Goal: Task Accomplishment & Management: Use online tool/utility

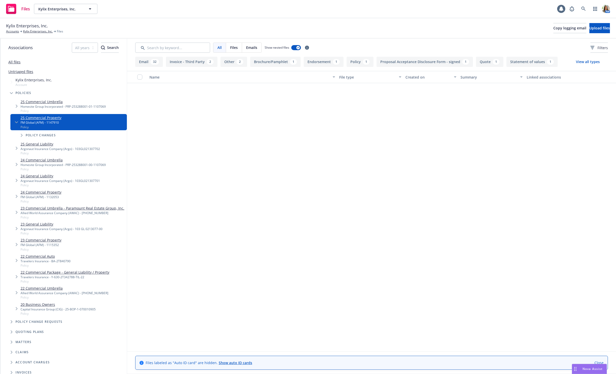
scroll to position [672, 0]
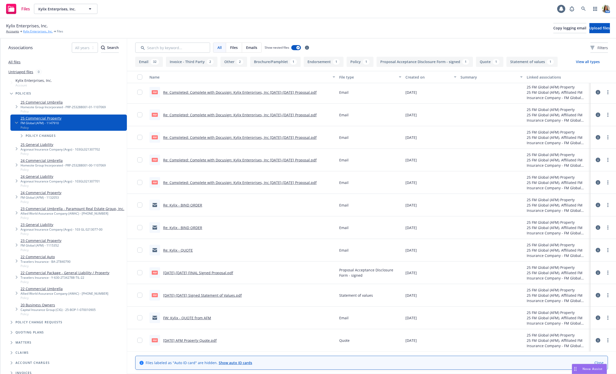
click at [26, 33] on link "Kylix Enterprises, Inc." at bounding box center [38, 31] width 30 height 5
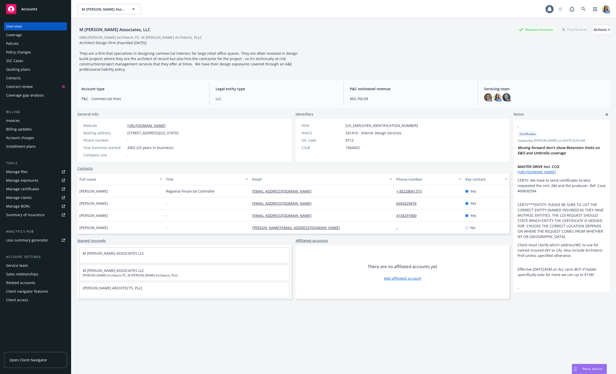
click at [40, 9] on div "Accounts" at bounding box center [35, 9] width 59 height 10
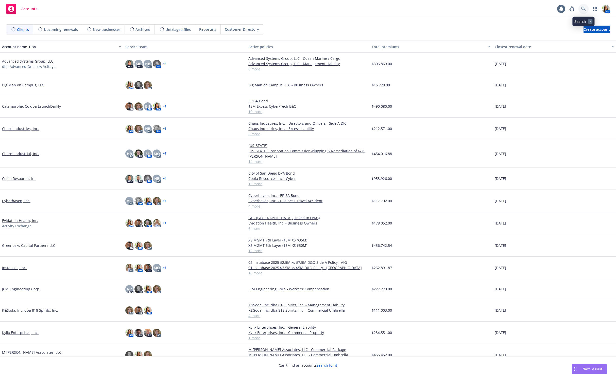
click at [585, 11] on icon at bounding box center [583, 9] width 5 height 5
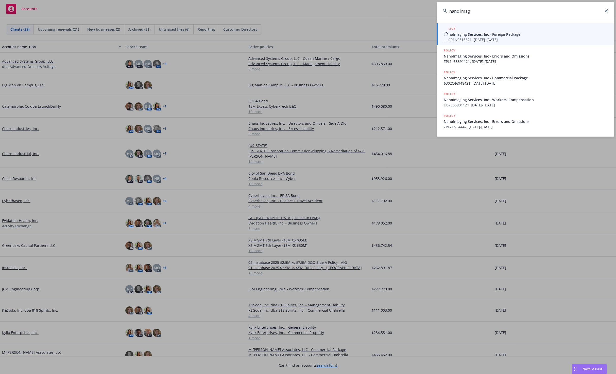
type input "nano imag"
click at [494, 32] on span "NanoImaging Services, Inc - Foreign Package" at bounding box center [526, 34] width 164 height 5
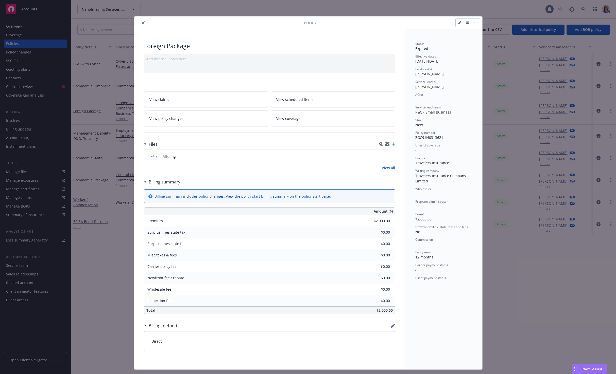
click at [142, 21] on icon "close" at bounding box center [143, 22] width 3 height 3
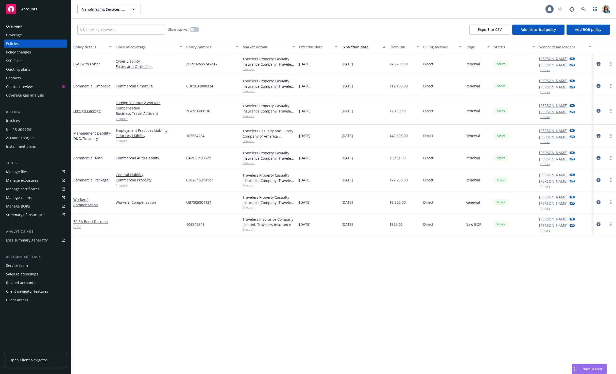
click at [36, 68] on div "Quoting plans" at bounding box center [35, 69] width 59 height 8
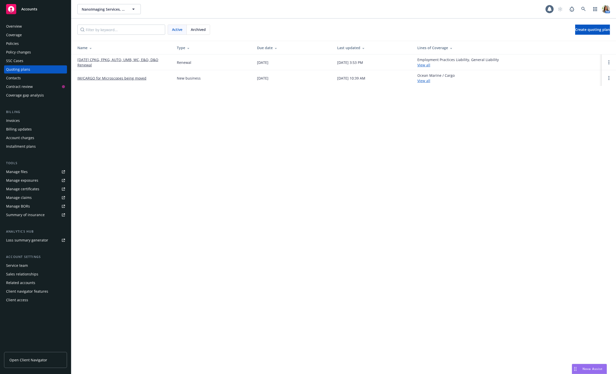
click at [88, 59] on link "09/01/25 CPKG, FPKG, AUTO, UMB, WC, E&O, D&O Renewal" at bounding box center [122, 62] width 91 height 11
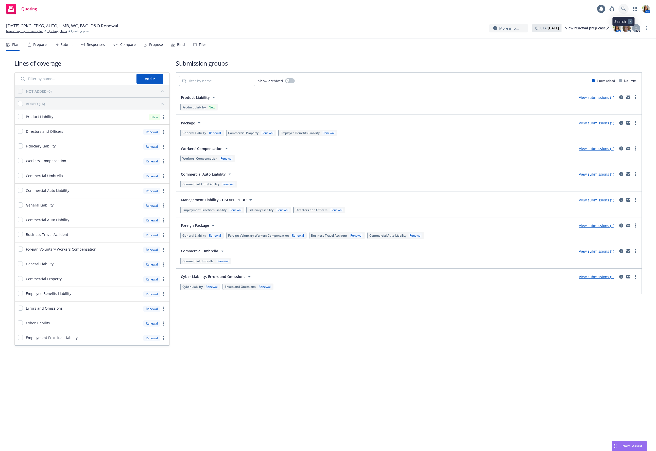
click at [616, 9] on link at bounding box center [623, 9] width 10 height 10
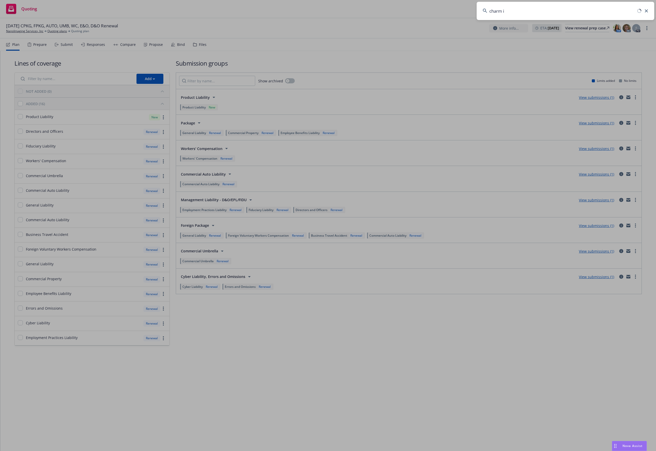
type input "charm in"
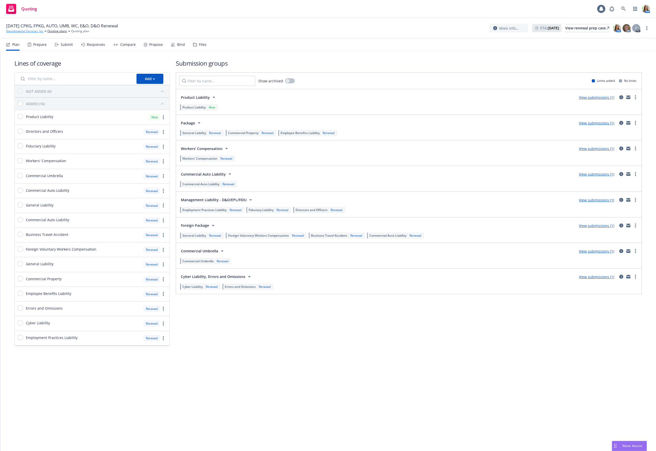
click at [18, 31] on link "NanoImaging Services, Inc" at bounding box center [24, 31] width 37 height 5
click at [180, 44] on div "Bind" at bounding box center [181, 45] width 8 height 4
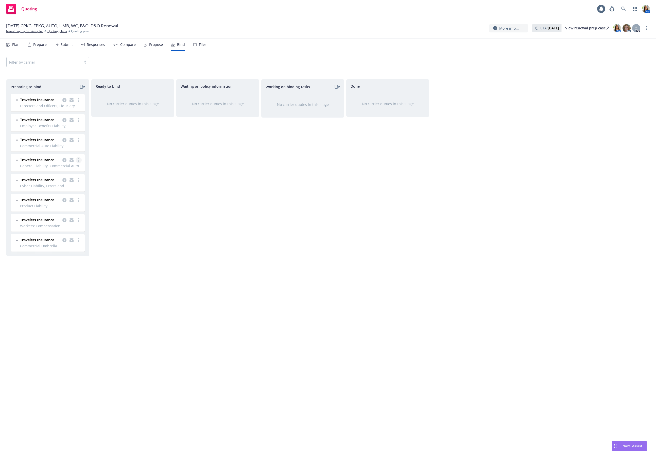
click at [78, 160] on icon "more" at bounding box center [78, 160] width 1 height 4
drag, startPoint x: 65, startPoint y: 216, endPoint x: 64, endPoint y: 213, distance: 3.4
click at [64, 213] on link "Copy logging email" at bounding box center [57, 211] width 50 height 10
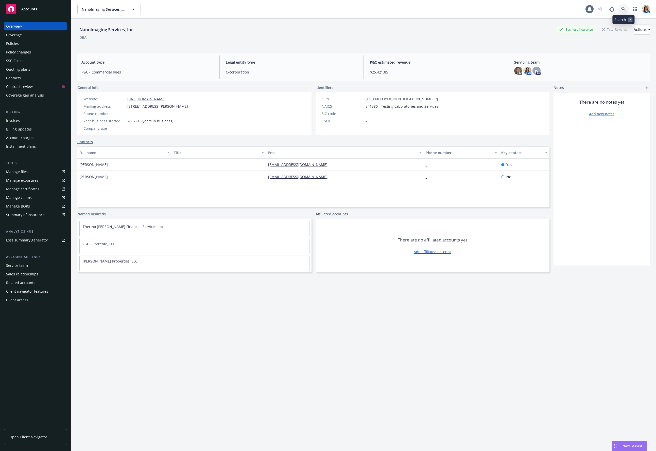
click at [626, 8] on link at bounding box center [623, 9] width 10 height 10
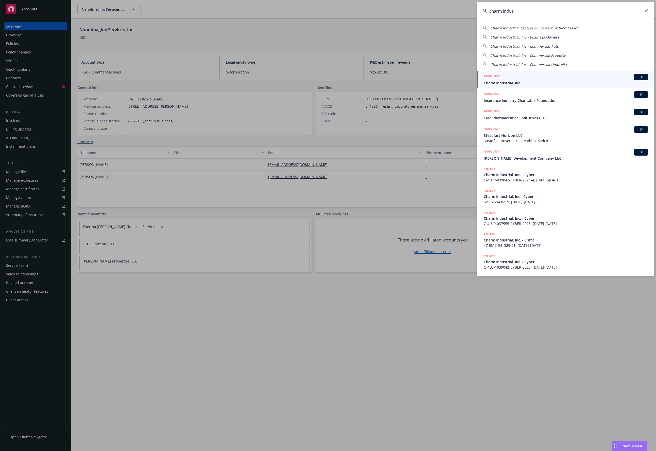
type input "charm indus"
click at [540, 79] on div "ACCOUNT BI" at bounding box center [566, 77] width 164 height 7
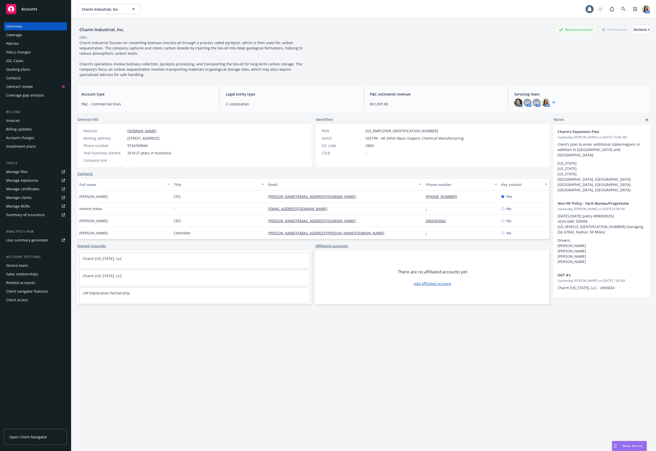
click at [21, 38] on div "Coverage" at bounding box center [14, 35] width 16 height 8
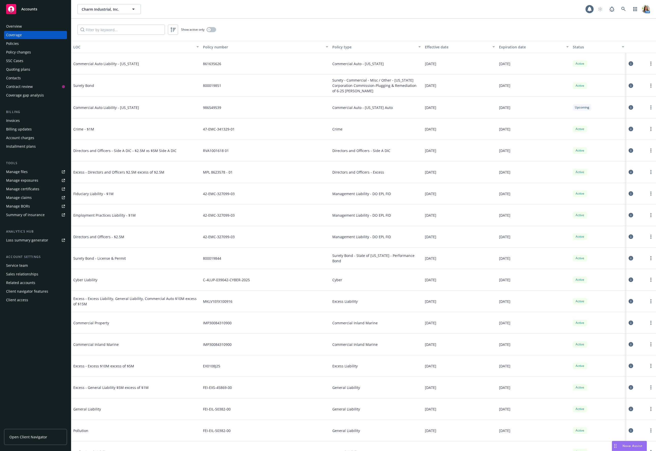
click at [15, 46] on div "Policies" at bounding box center [12, 44] width 13 height 8
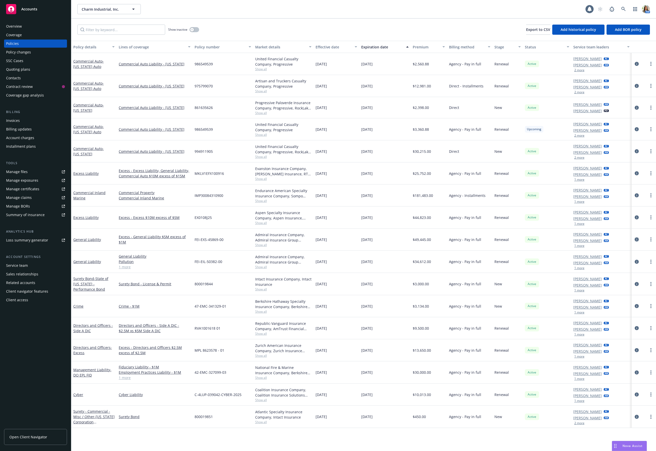
click at [637, 239] on icon "circleInformation" at bounding box center [637, 240] width 4 height 4
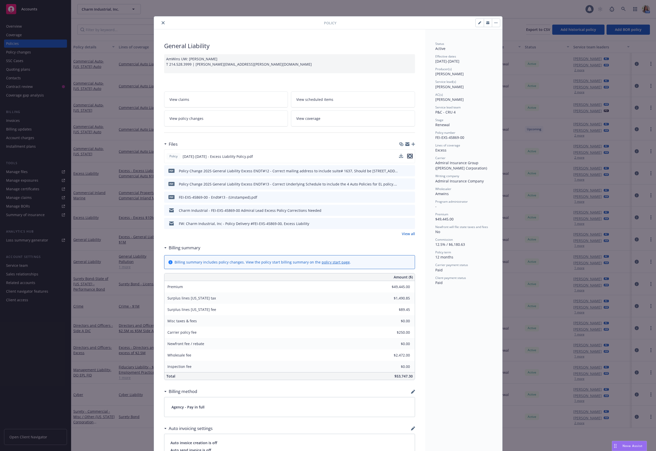
click at [410, 156] on icon "preview file" at bounding box center [410, 156] width 5 height 4
click at [164, 24] on icon "close" at bounding box center [163, 22] width 3 height 3
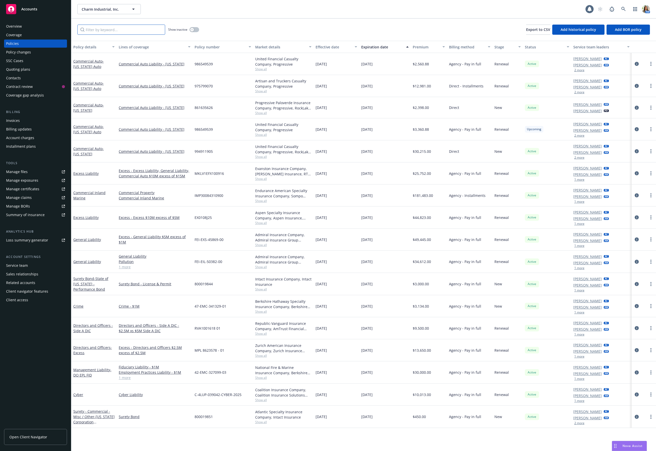
click at [152, 33] on input "Filter by keyword..." at bounding box center [121, 30] width 88 height 10
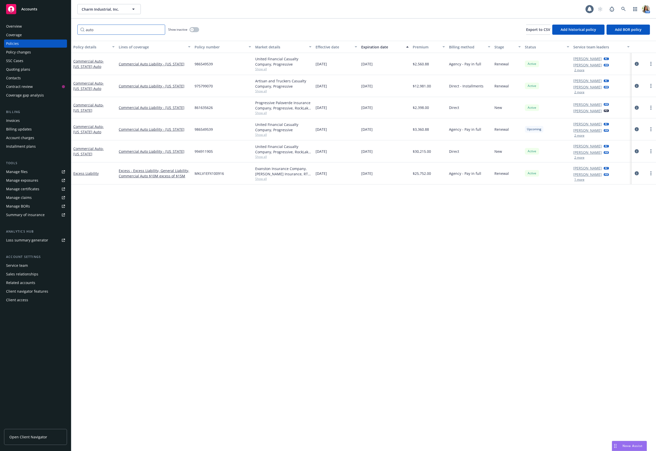
type input "auto"
click at [123, 29] on input "auto" at bounding box center [121, 30] width 88 height 10
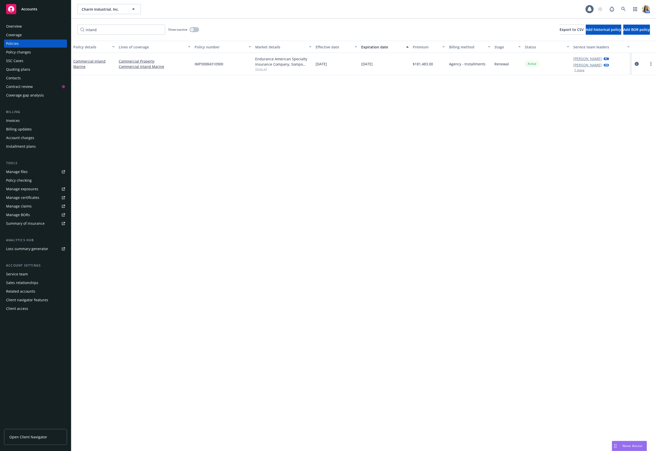
click at [266, 68] on span "Show all" at bounding box center [283, 69] width 57 height 4
click at [129, 29] on input "inland" at bounding box center [121, 30] width 88 height 10
type input "prop"
click at [265, 69] on span "Show all" at bounding box center [283, 69] width 57 height 4
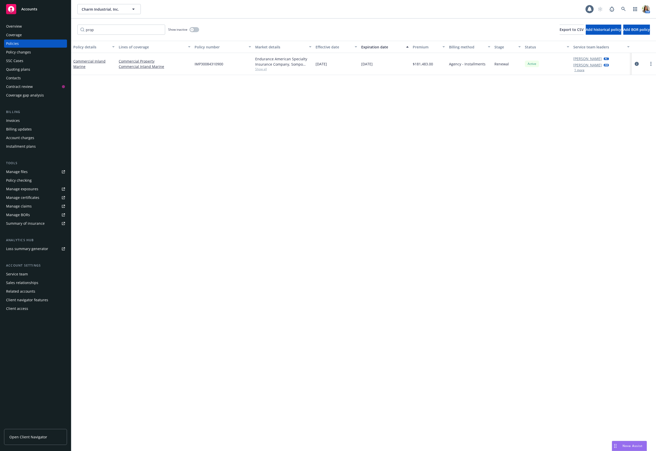
click at [142, 111] on div "Policy details Lines of coverage Policy number Market details Effective date Ex…" at bounding box center [363, 246] width 585 height 411
click at [28, 24] on div "Overview" at bounding box center [35, 26] width 59 height 8
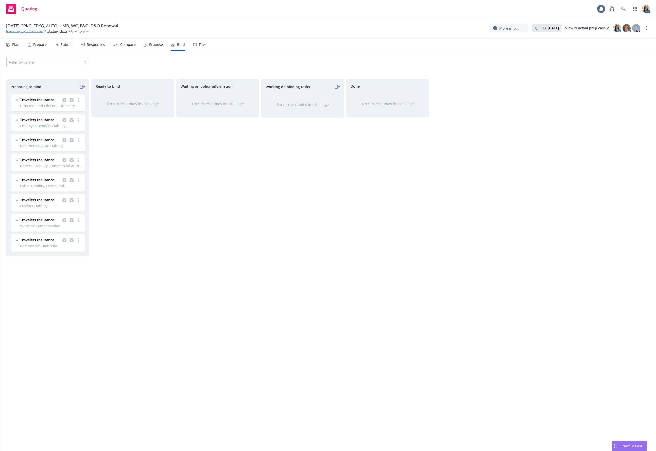
click at [30, 32] on link "NanoImaging Services, Inc" at bounding box center [24, 31] width 37 height 5
click at [79, 160] on link "more" at bounding box center [79, 160] width 6 height 6
click at [69, 181] on span "Log bind order" at bounding box center [50, 180] width 37 height 5
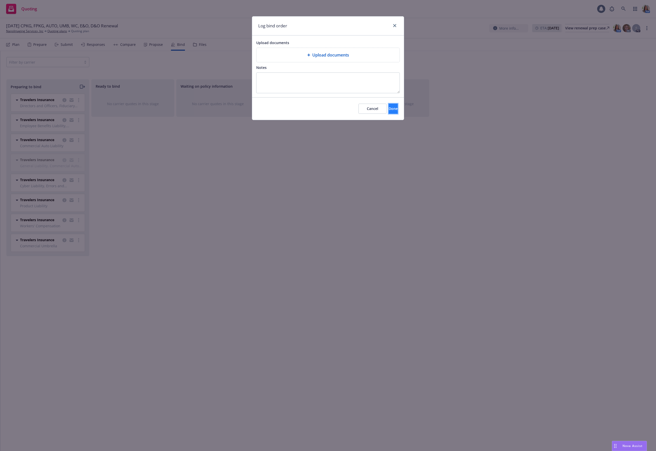
click at [389, 110] on span "Done" at bounding box center [393, 108] width 9 height 5
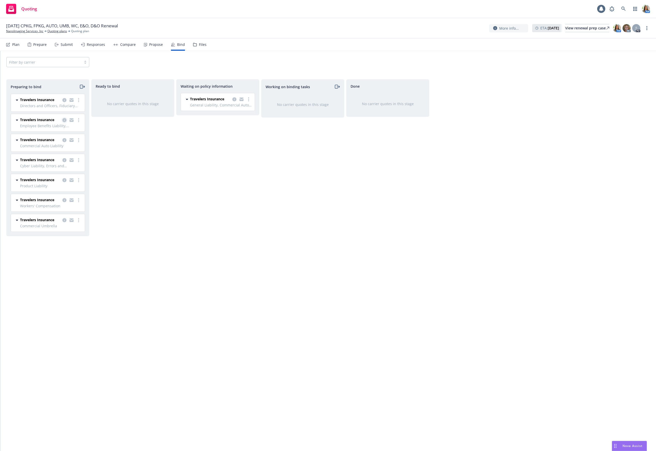
click at [65, 121] on icon "copy logging email" at bounding box center [64, 120] width 4 height 4
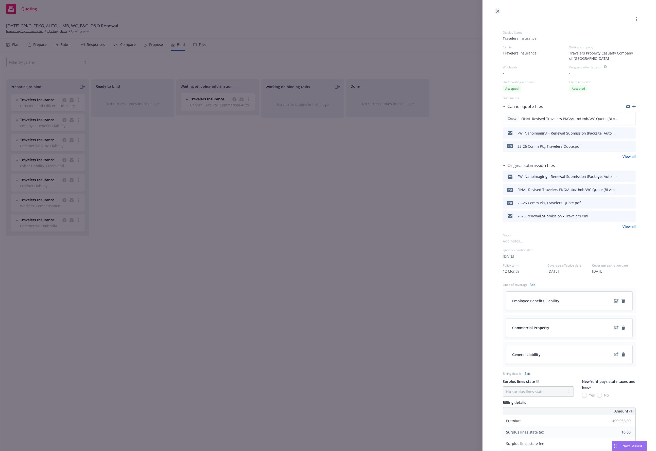
click at [499, 11] on link "close" at bounding box center [498, 11] width 6 height 6
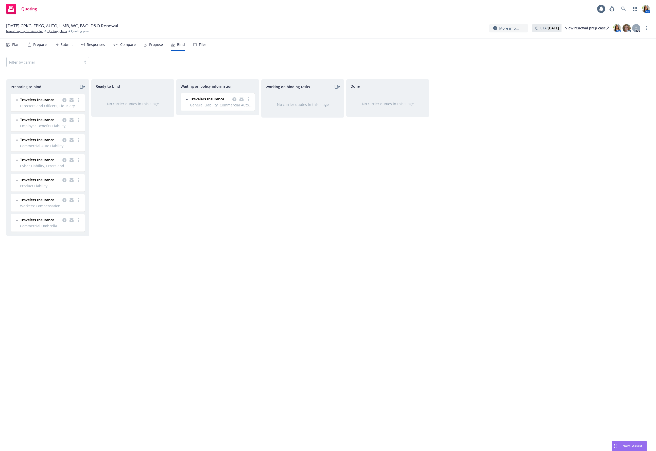
click at [110, 177] on div "Ready to bind No carrier quotes in this stage" at bounding box center [132, 259] width 83 height 361
click at [79, 141] on link "more" at bounding box center [79, 140] width 6 height 6
click at [66, 159] on span "Log bind order" at bounding box center [50, 160] width 37 height 5
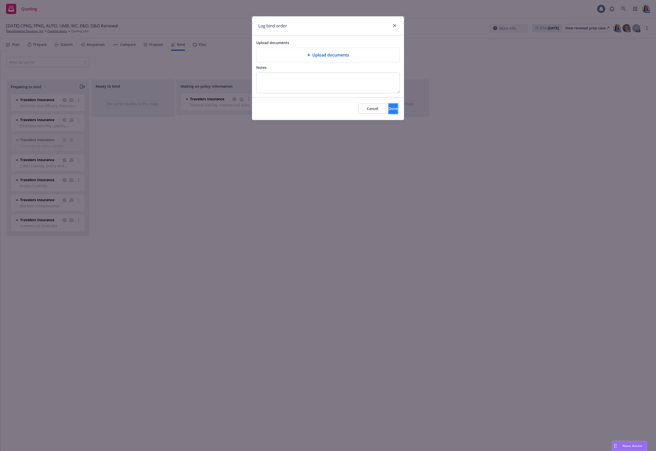
click at [389, 112] on button "Done" at bounding box center [393, 109] width 9 height 10
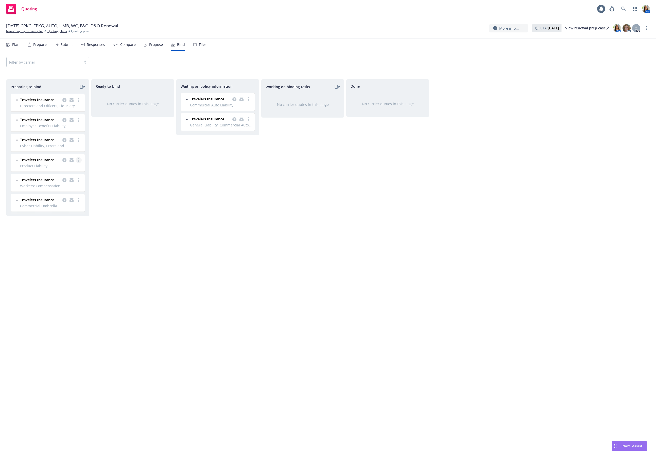
click at [79, 162] on circle "more" at bounding box center [78, 161] width 1 height 1
click at [71, 178] on link "Log bind order" at bounding box center [57, 181] width 50 height 10
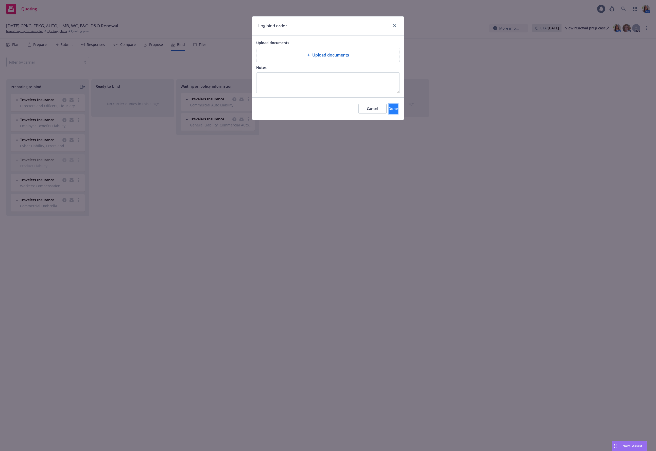
click at [389, 113] on button "Done" at bounding box center [393, 109] width 9 height 10
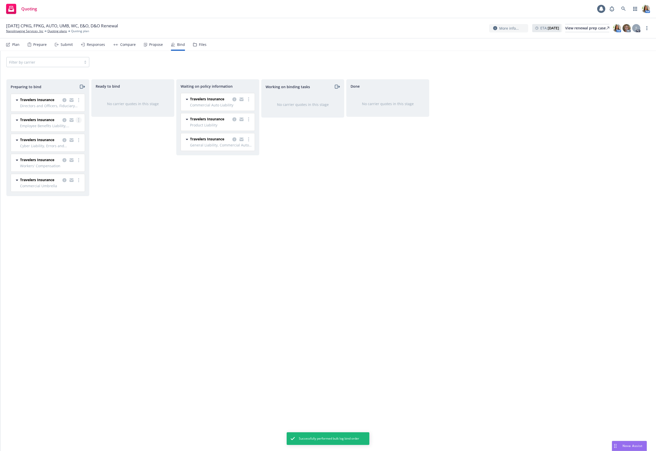
click at [79, 121] on link "more" at bounding box center [79, 120] width 6 height 6
click at [68, 138] on span "Log bind order" at bounding box center [50, 140] width 37 height 5
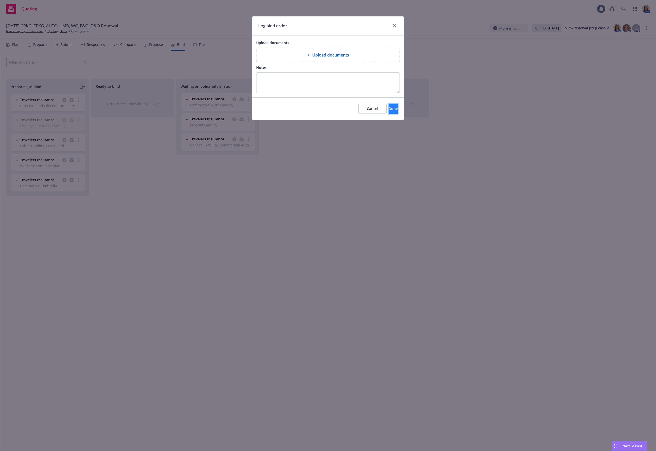
click at [389, 106] on button "Done" at bounding box center [393, 109] width 9 height 10
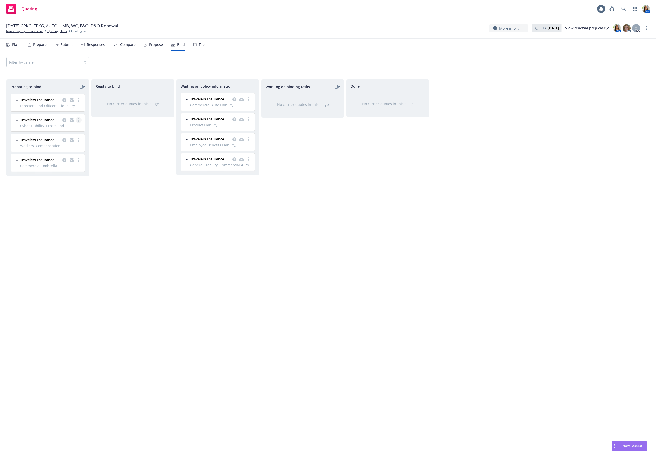
click at [80, 119] on link "more" at bounding box center [79, 120] width 6 height 6
click at [111, 146] on div "Ready to bind No carrier quotes in this stage" at bounding box center [132, 259] width 83 height 361
click at [64, 119] on icon "copy logging email" at bounding box center [64, 120] width 4 height 4
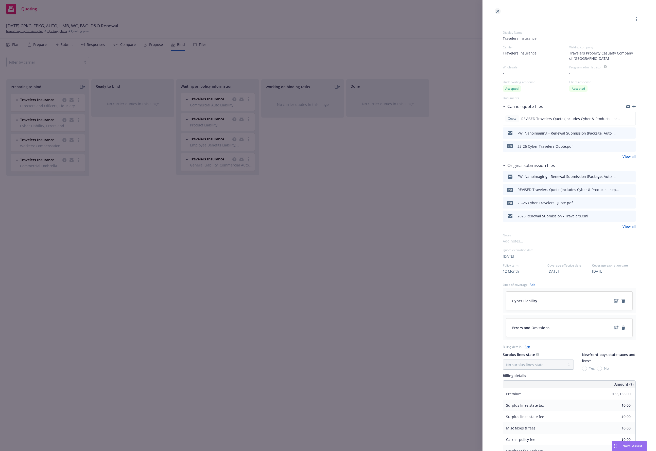
click at [499, 10] on icon "close" at bounding box center [497, 11] width 3 height 3
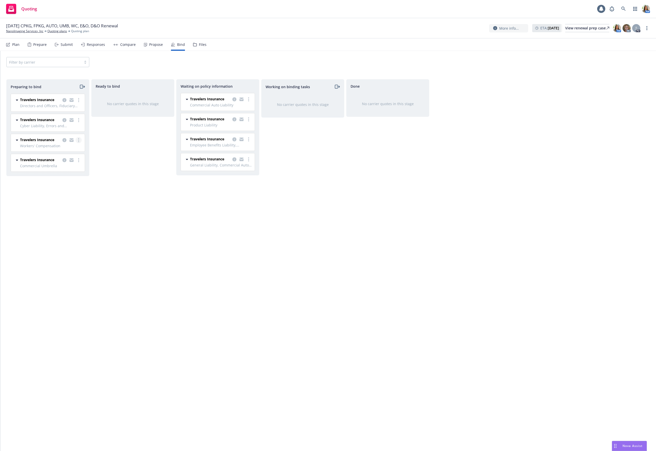
click at [79, 139] on circle "more" at bounding box center [78, 138] width 1 height 1
click at [64, 160] on span "Log bind order" at bounding box center [50, 160] width 37 height 5
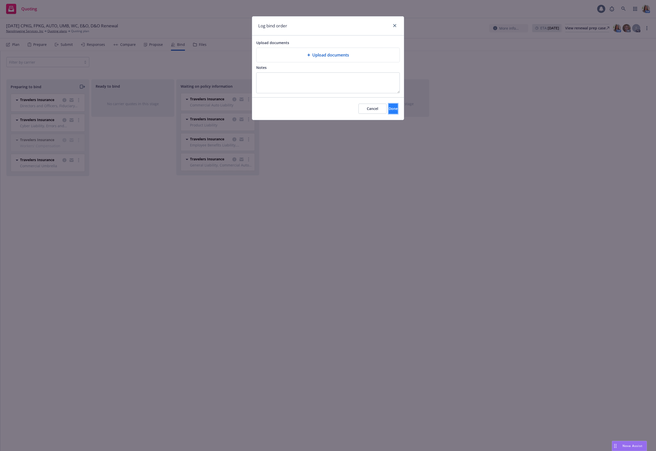
click at [389, 110] on button "Done" at bounding box center [393, 109] width 9 height 10
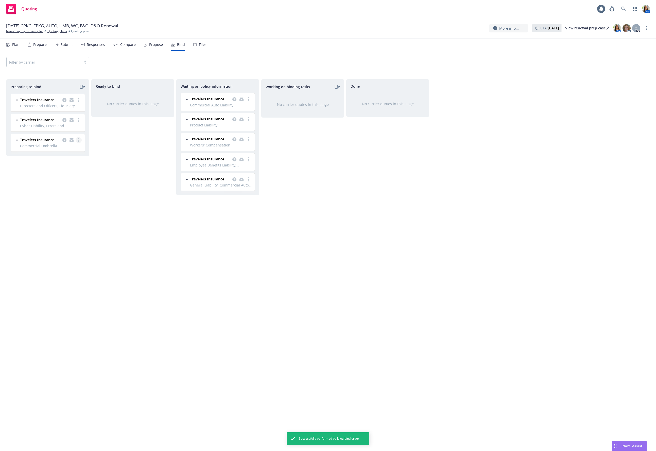
click at [79, 140] on circle "more" at bounding box center [78, 140] width 1 height 1
click at [65, 163] on span "Log bind order" at bounding box center [50, 160] width 37 height 5
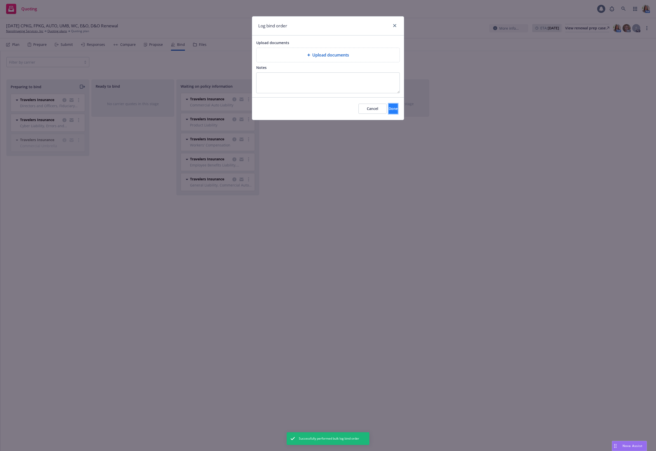
click at [389, 104] on button "Done" at bounding box center [393, 109] width 9 height 10
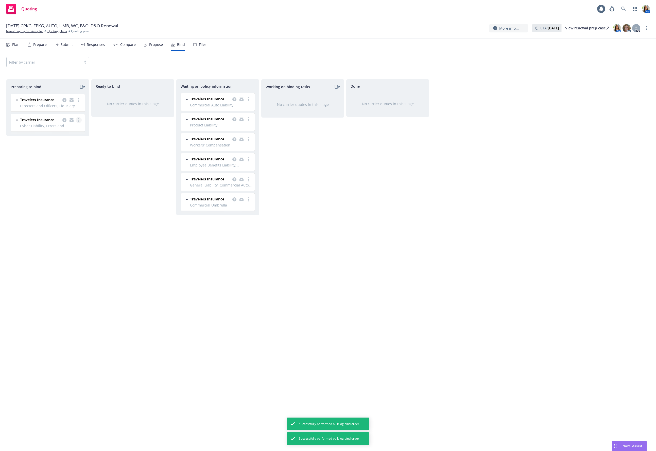
click at [79, 118] on circle "more" at bounding box center [78, 118] width 1 height 1
click at [65, 142] on span "Log bind order" at bounding box center [50, 140] width 37 height 5
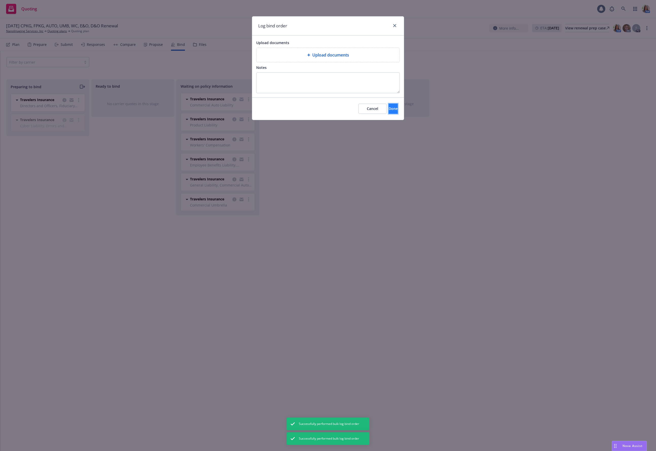
click at [389, 110] on span "Done" at bounding box center [393, 108] width 9 height 5
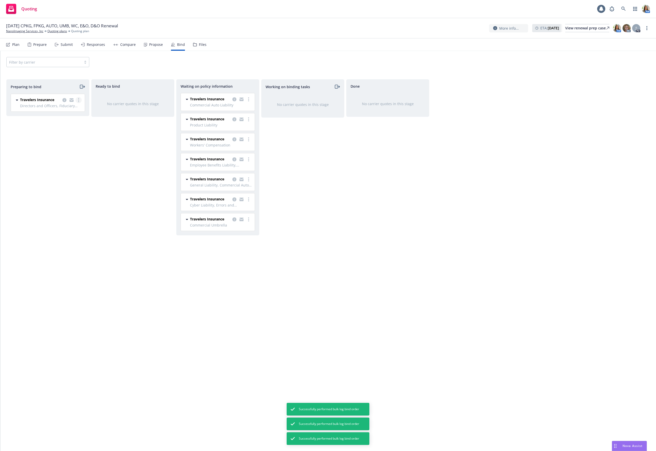
click at [78, 101] on link "more" at bounding box center [79, 100] width 6 height 6
click at [66, 119] on span "Log bind order" at bounding box center [50, 120] width 37 height 5
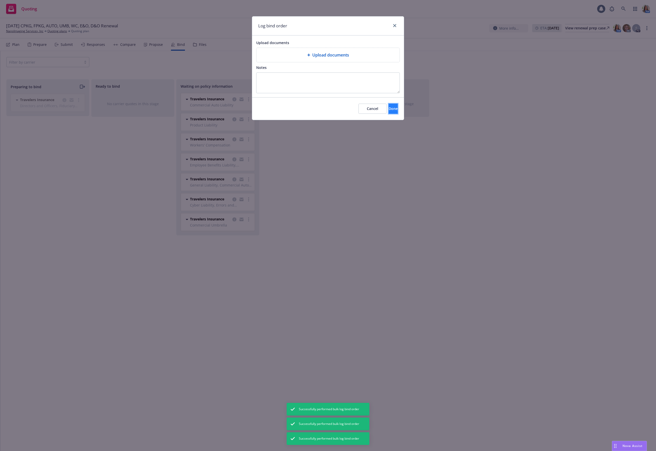
click at [389, 110] on span "Done" at bounding box center [393, 108] width 9 height 5
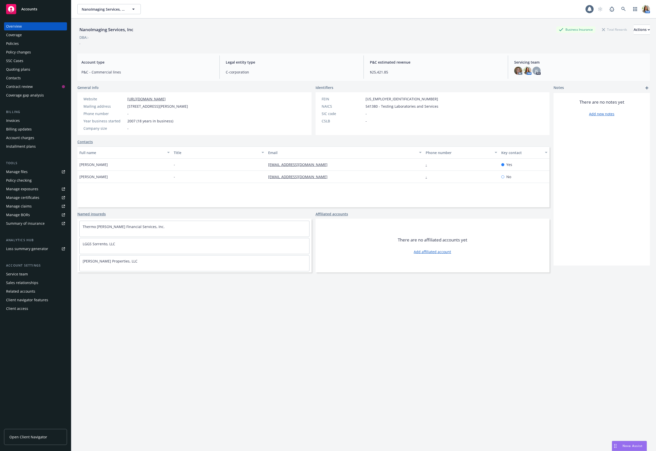
click at [27, 45] on div "Policies" at bounding box center [35, 44] width 59 height 8
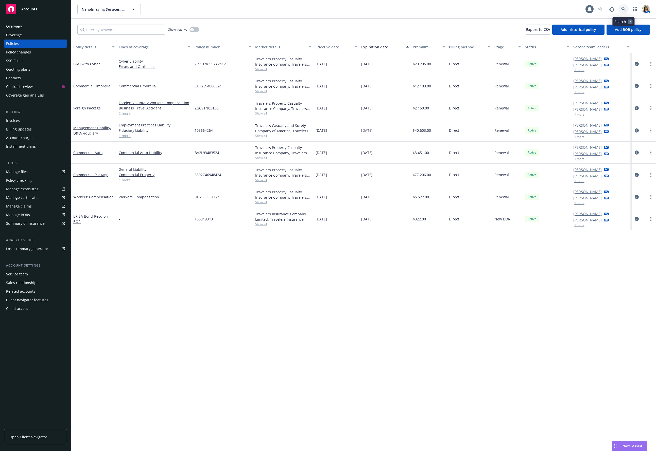
click at [627, 11] on link at bounding box center [623, 9] width 10 height 10
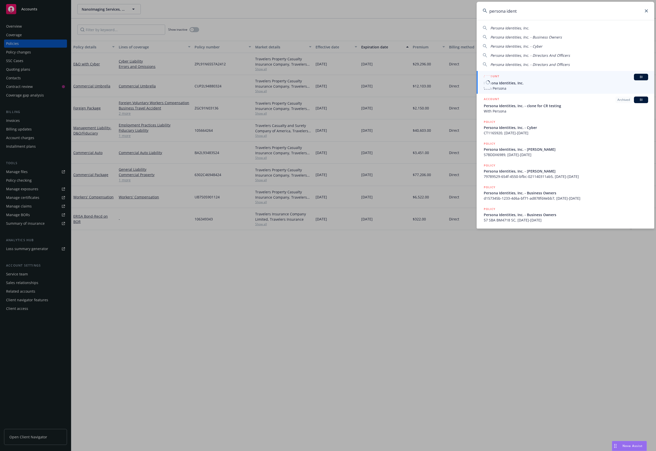
type input "persona ident"
click at [495, 84] on span "Persona Identities, Inc." at bounding box center [566, 82] width 164 height 5
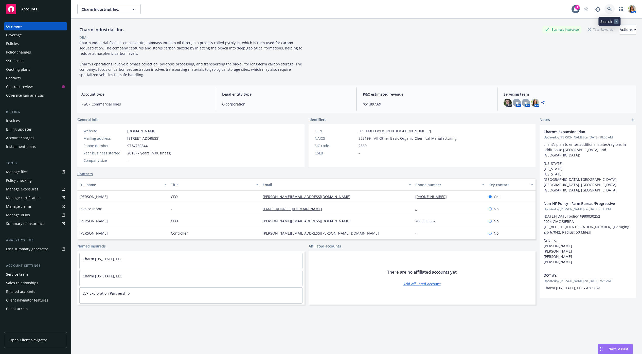
click at [610, 11] on icon at bounding box center [609, 9] width 5 height 5
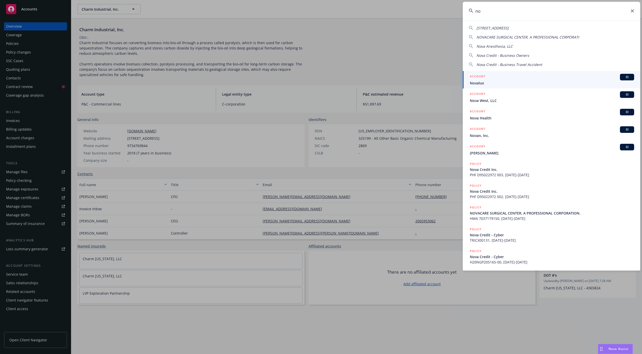
type input "n"
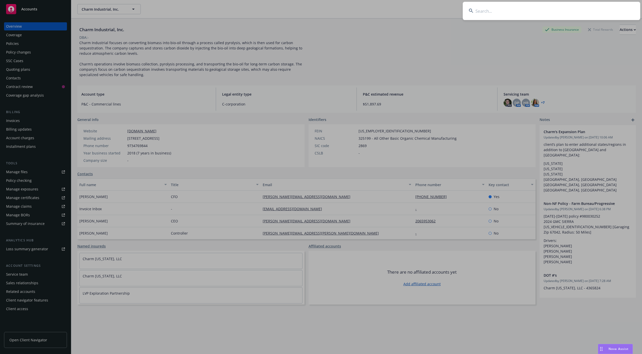
click at [537, 14] on input at bounding box center [552, 11] width 178 height 18
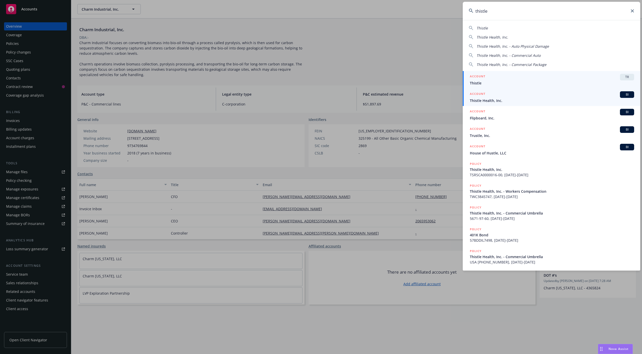
type input "thistle"
click at [485, 96] on div "ACCOUNT BI" at bounding box center [552, 94] width 164 height 7
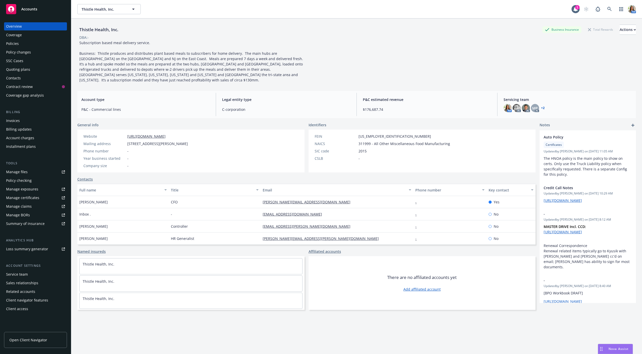
click at [27, 44] on div "Policies" at bounding box center [35, 44] width 59 height 8
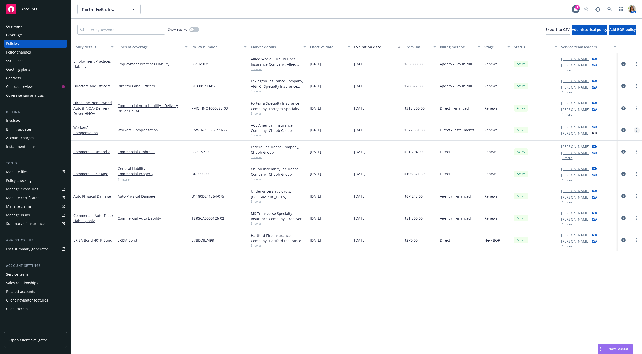
click at [637, 129] on icon "more" at bounding box center [637, 130] width 1 height 4
click at [612, 202] on link "Copy logging email" at bounding box center [610, 201] width 60 height 10
click at [26, 73] on div "Quoting plans" at bounding box center [18, 69] width 24 height 8
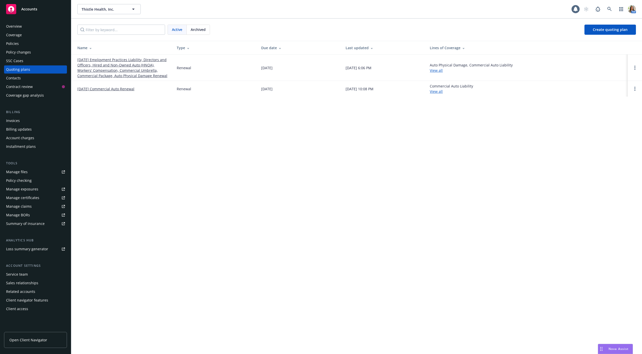
click at [140, 64] on link "12/15/25 Employment Practices Liability, Directors and Officers, Hired and Non-…" at bounding box center [122, 67] width 91 height 21
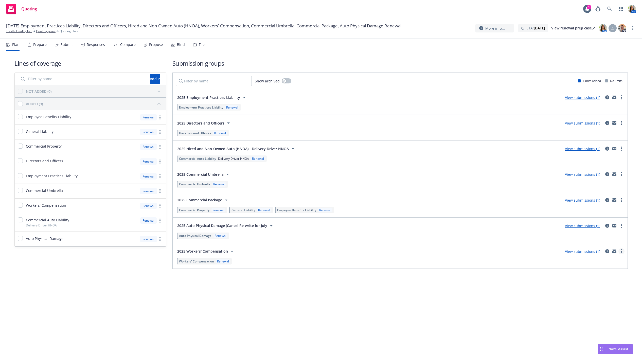
click at [622, 252] on icon "more" at bounding box center [621, 251] width 1 height 4
click at [605, 273] on span "Copy logging email" at bounding box center [593, 273] width 44 height 5
click at [195, 46] on div "Files" at bounding box center [199, 45] width 13 height 12
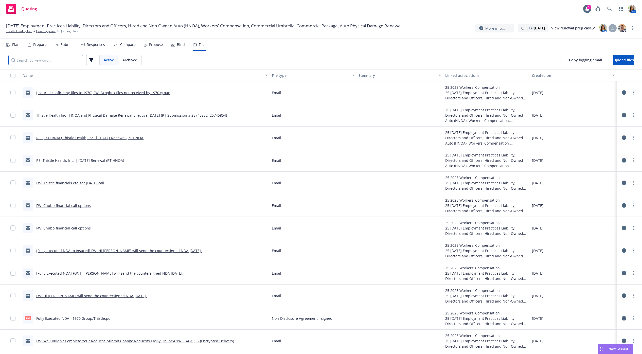
click at [66, 63] on input "Search by keyword..." at bounding box center [45, 60] width 75 height 10
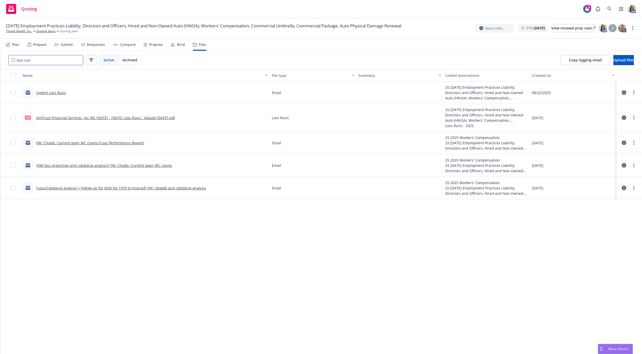
type input "loss run"
click at [94, 116] on link "AmTrust Financial Services, Inc WC [DATE] - [DATE] Loss Runs - Valued [DATE].pdf" at bounding box center [105, 117] width 139 height 5
click at [20, 31] on link "Thistle Health, Inc." at bounding box center [19, 31] width 26 height 5
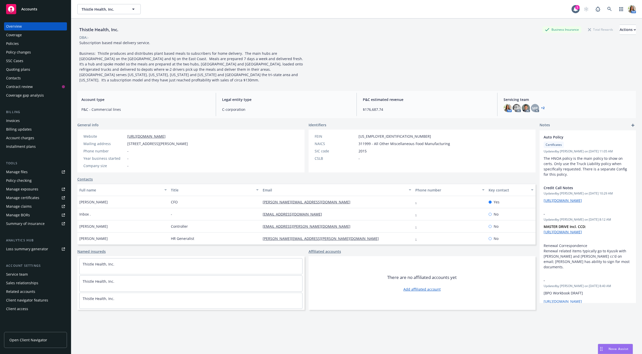
click at [19, 169] on div "Manage files" at bounding box center [17, 172] width 22 height 8
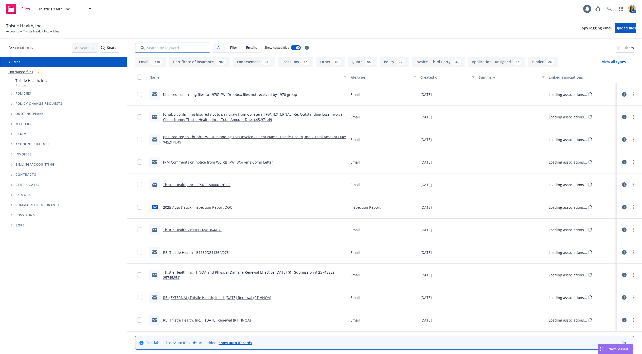
click at [169, 48] on input "Search by keyword..." at bounding box center [172, 48] width 75 height 10
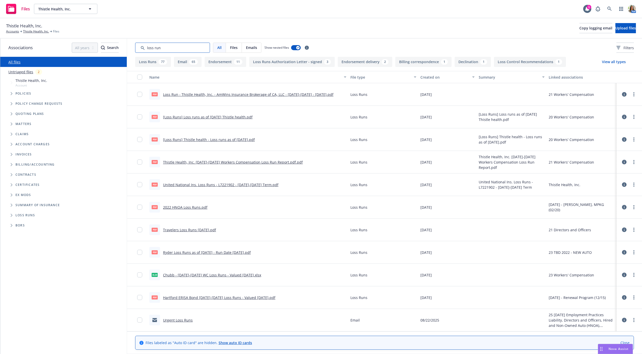
type input "loss run"
click at [430, 78] on div "Created on" at bounding box center [444, 77] width 49 height 5
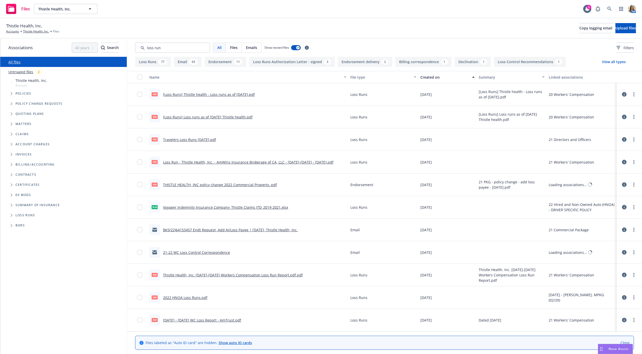
click at [430, 78] on div "Created on" at bounding box center [444, 77] width 49 height 5
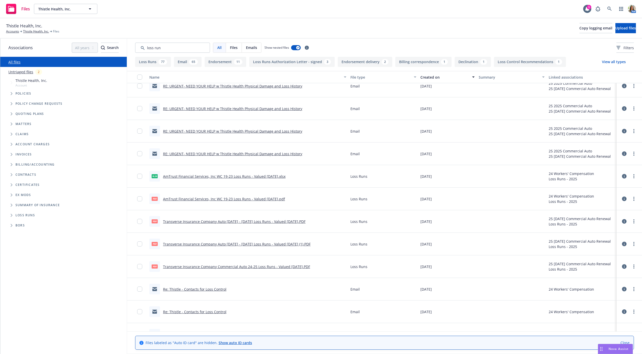
scroll to position [436, 0]
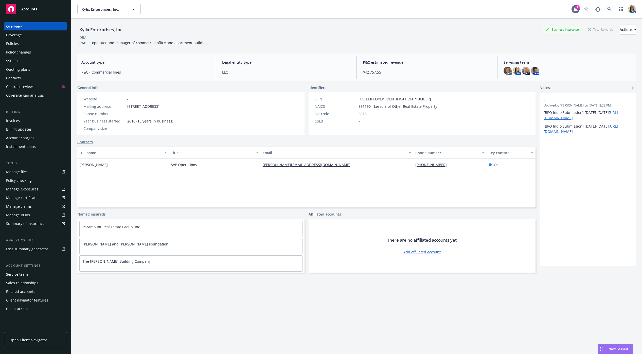
click at [13, 46] on div "Policies" at bounding box center [12, 44] width 13 height 8
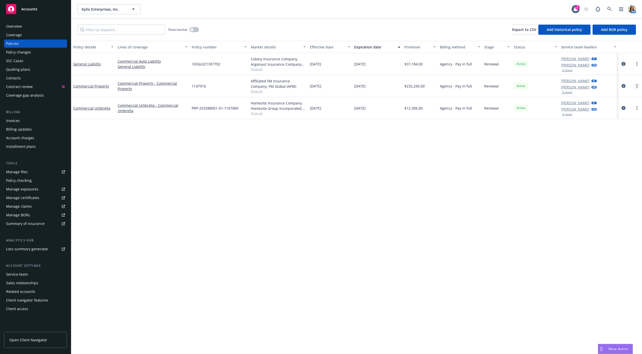
click at [637, 85] on icon "more" at bounding box center [637, 86] width 1 height 4
click at [604, 157] on link "Copy logging email" at bounding box center [610, 157] width 60 height 10
click at [32, 69] on div "Quoting plans" at bounding box center [35, 69] width 59 height 8
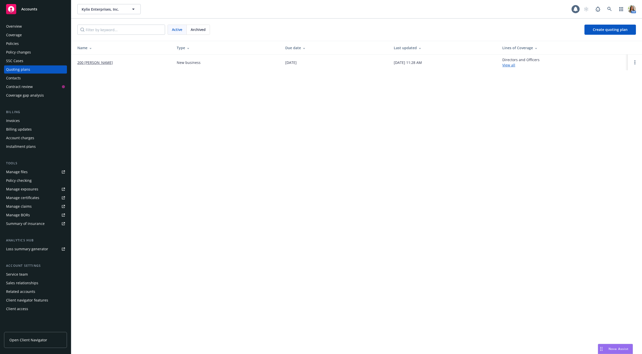
click at [95, 62] on link "200 [PERSON_NAME]" at bounding box center [95, 62] width 36 height 5
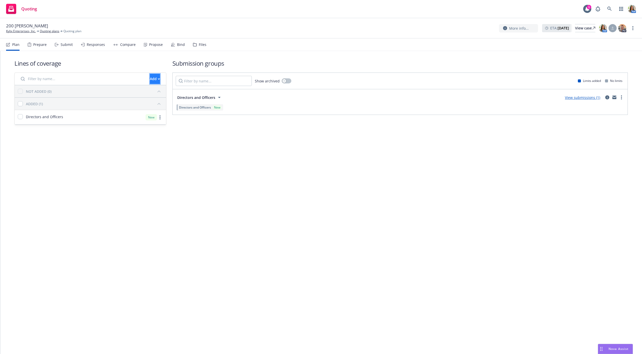
click at [150, 77] on button "Add" at bounding box center [155, 79] width 10 height 10
click at [144, 89] on link "Create new business lines of coverage" at bounding box center [171, 92] width 77 height 10
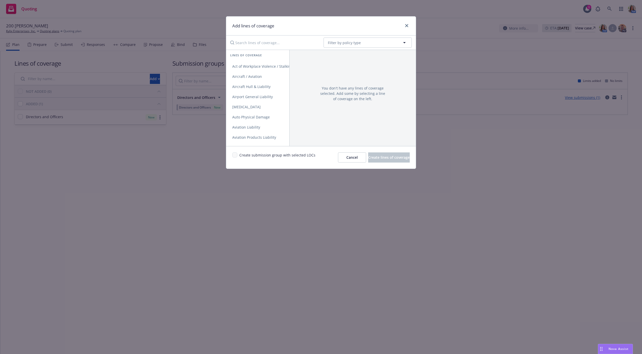
click at [257, 43] on input "Search lines of coverage..." at bounding box center [273, 43] width 92 height 10
click at [346, 157] on span "Cancel" at bounding box center [351, 157] width 11 height 5
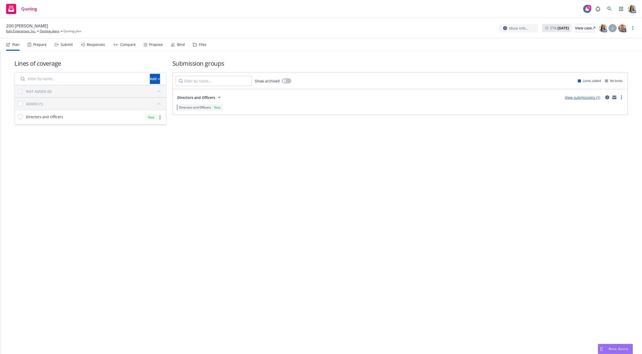
click at [20, 28] on span "200 [PERSON_NAME]" at bounding box center [27, 26] width 42 height 6
click at [14, 32] on link "Kylix Enterprises, Inc." at bounding box center [21, 31] width 30 height 5
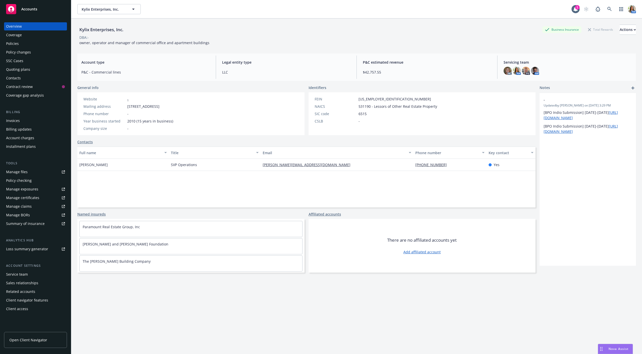
click at [20, 45] on div "Policies" at bounding box center [35, 44] width 59 height 8
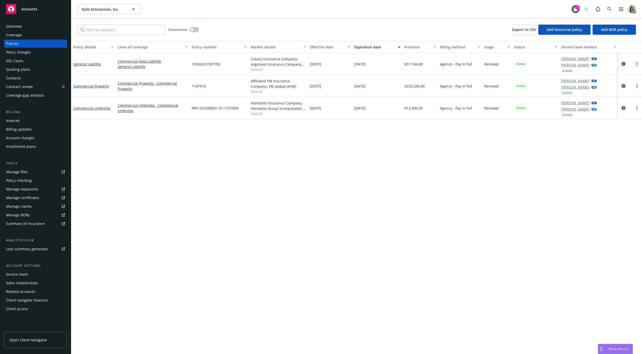
click at [639, 65] on link "more" at bounding box center [637, 64] width 6 height 6
click at [608, 135] on link "Copy logging email" at bounding box center [610, 135] width 60 height 10
